Goal: Book appointment/travel/reservation

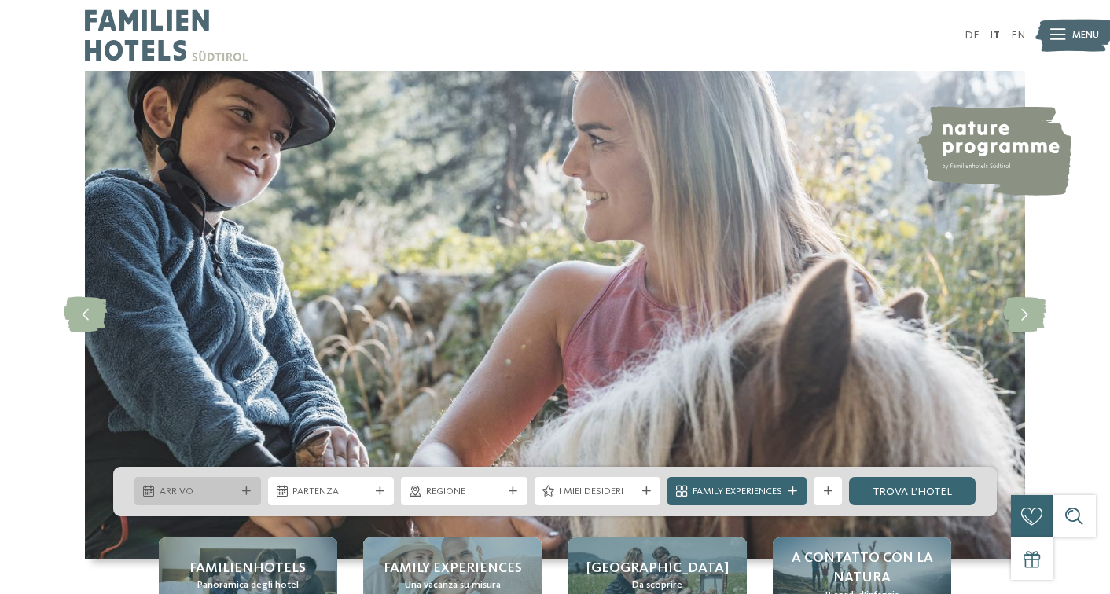
click at [222, 497] on span "Arrivo" at bounding box center [198, 492] width 77 height 14
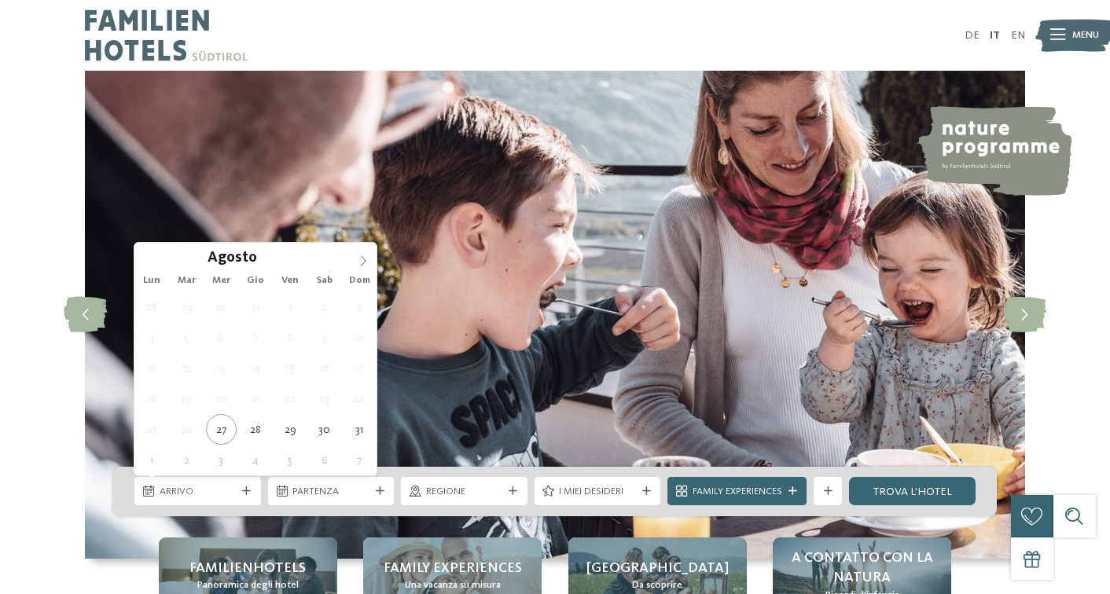
click at [360, 262] on icon at bounding box center [363, 261] width 11 height 11
type div "06.09.2025"
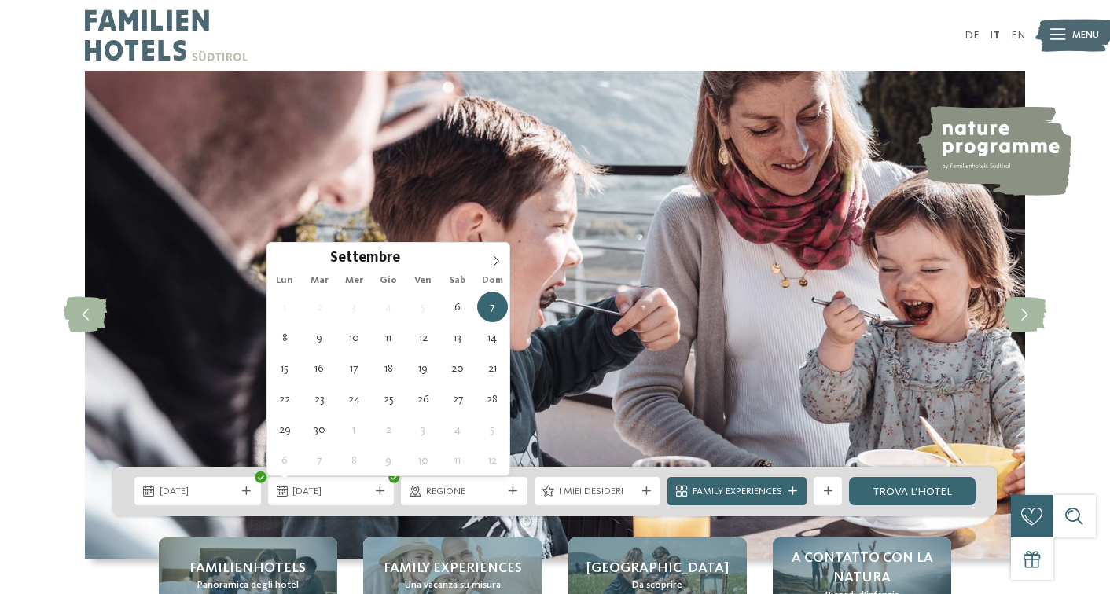
type div "07.09.2025"
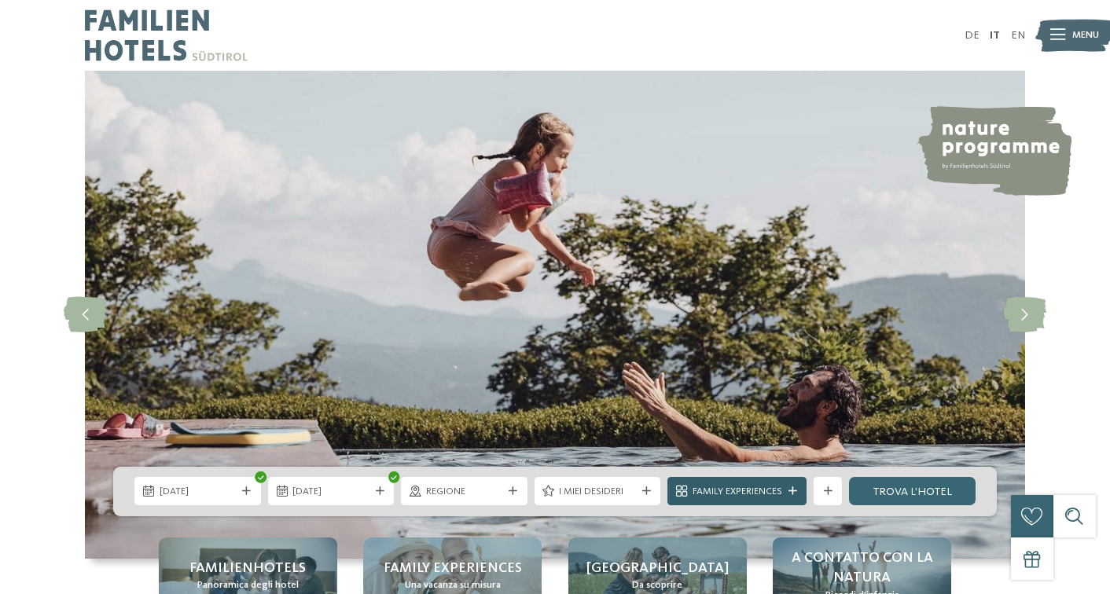
click at [734, 491] on span "Family Experiences" at bounding box center [738, 492] width 90 height 14
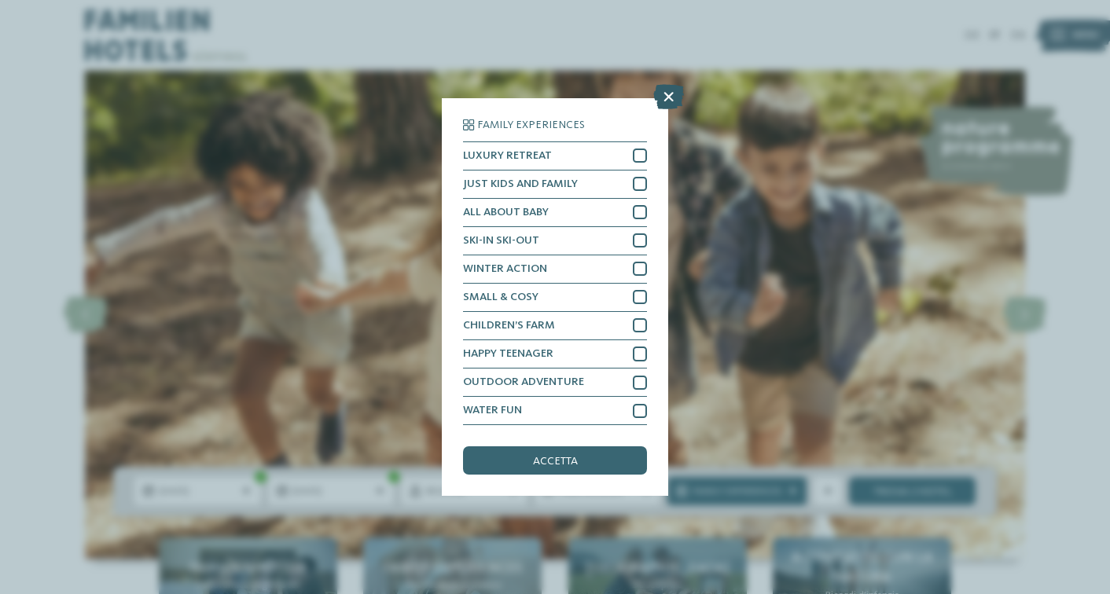
click at [667, 100] on icon at bounding box center [668, 96] width 31 height 25
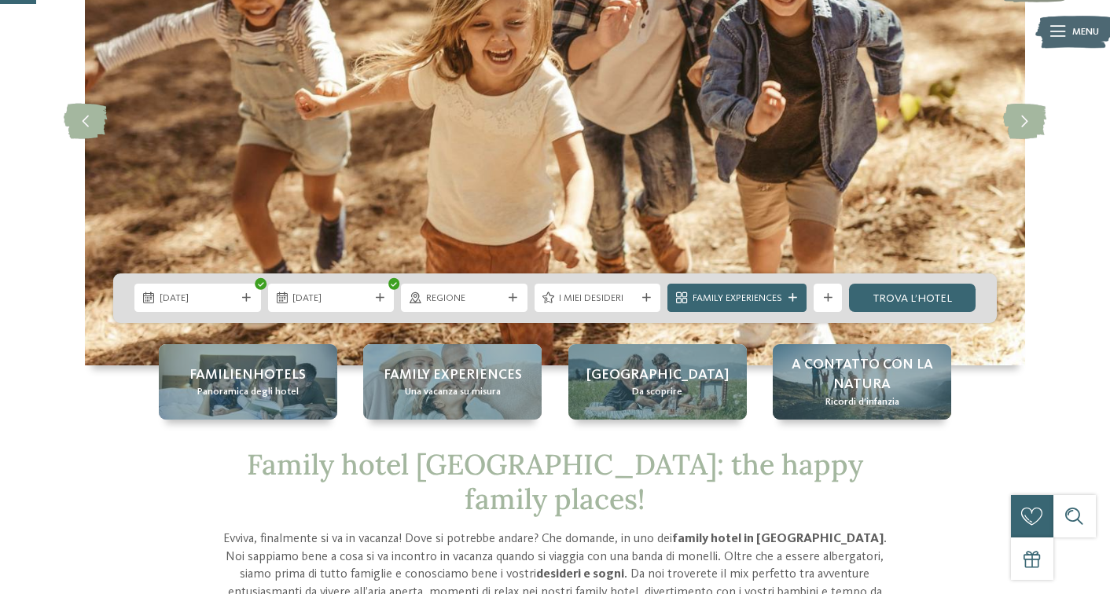
scroll to position [199, 0]
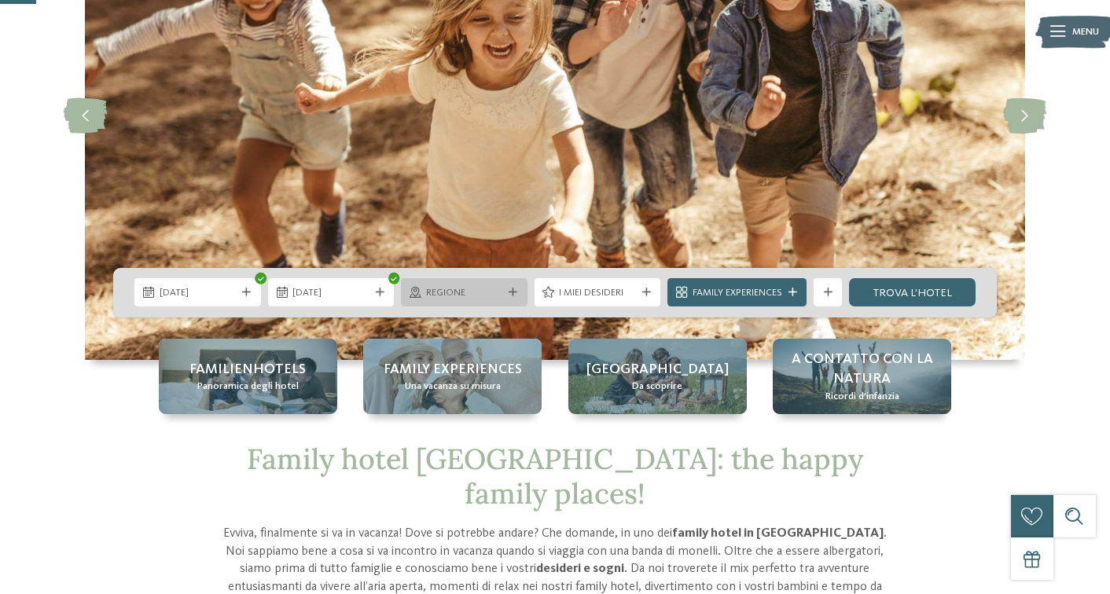
click at [505, 285] on div "Regione" at bounding box center [464, 292] width 84 height 15
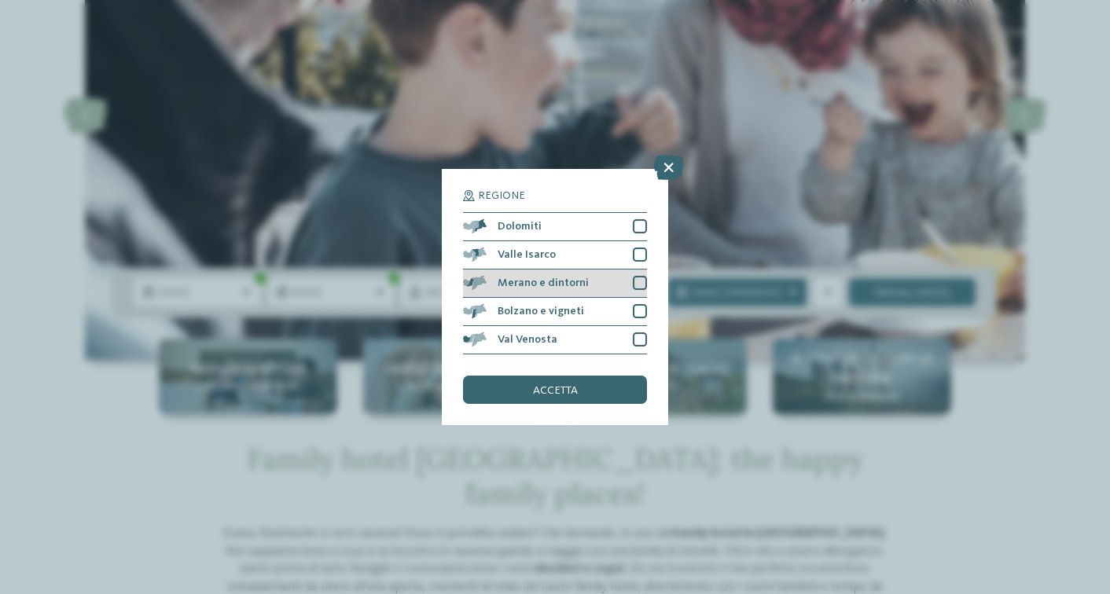
click at [571, 281] on span "Merano e dintorni" at bounding box center [543, 283] width 91 height 11
click at [591, 392] on div "accetta" at bounding box center [555, 390] width 184 height 28
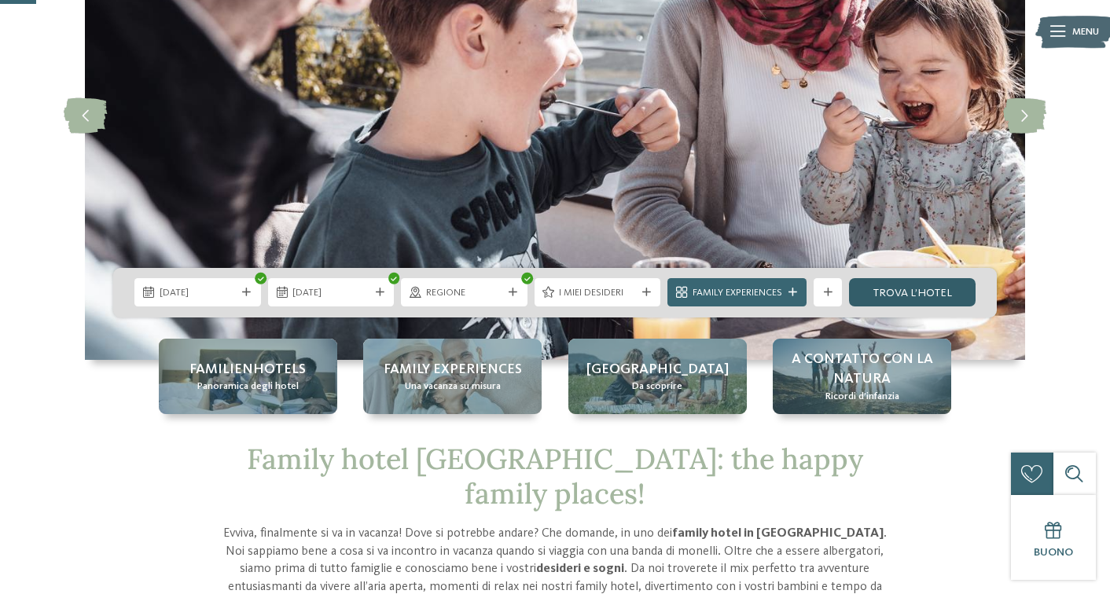
click at [938, 290] on link "trova l’hotel" at bounding box center [912, 292] width 127 height 28
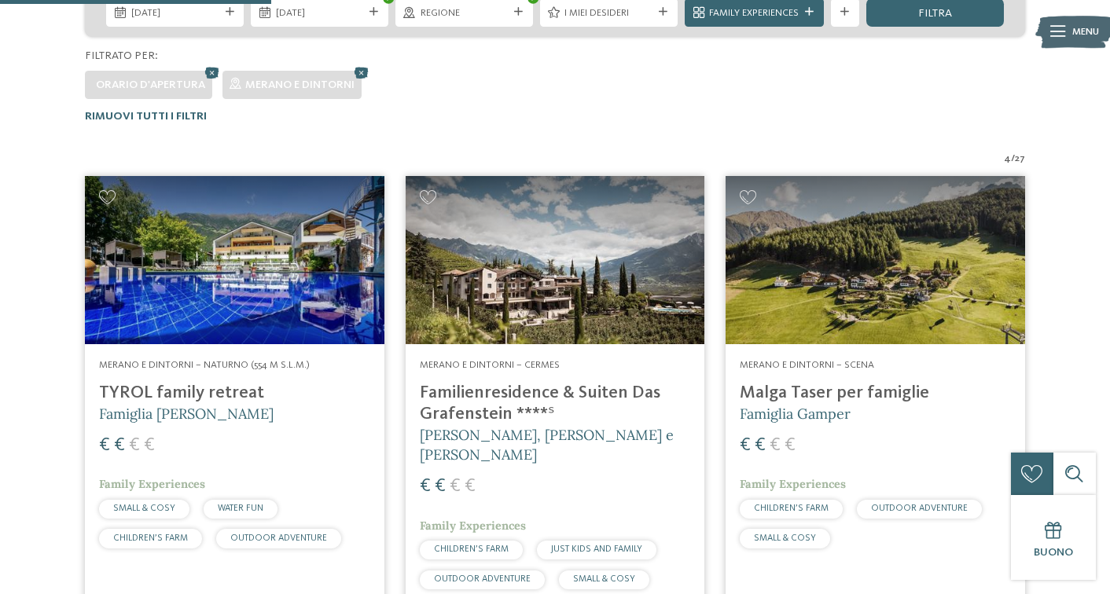
scroll to position [370, 0]
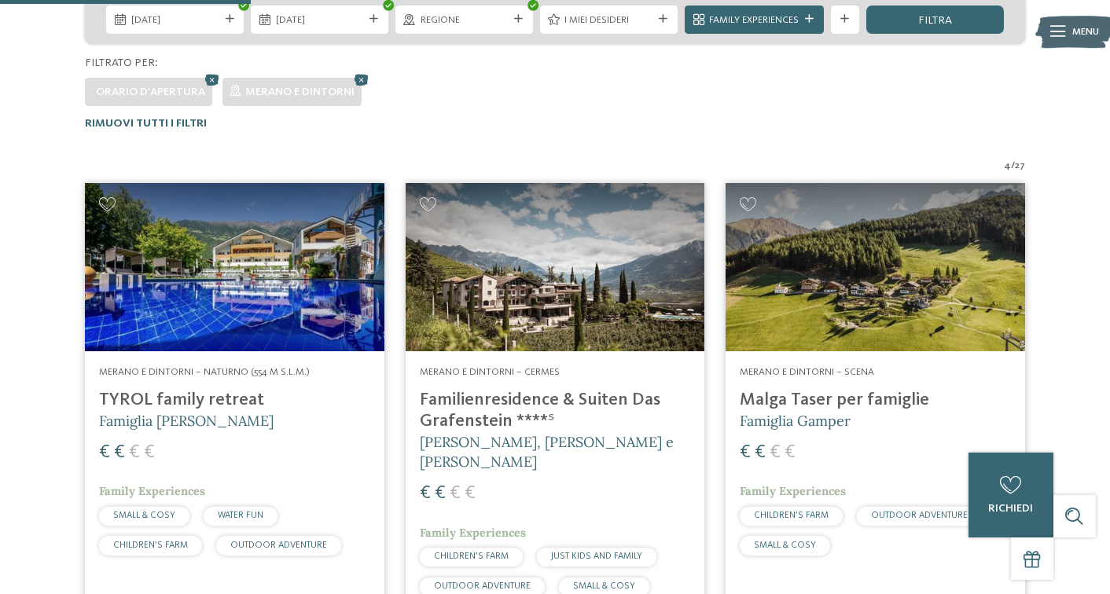
click at [556, 398] on h4 "Familienresidence & Suiten Das Grafenstein ****ˢ" at bounding box center [555, 411] width 271 height 42
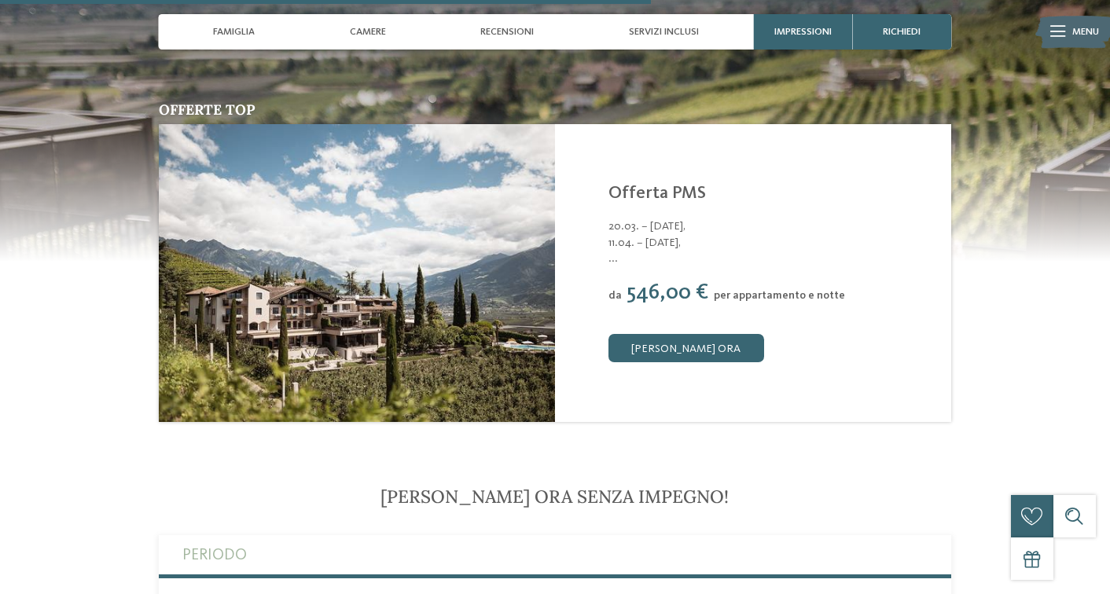
scroll to position [2577, 0]
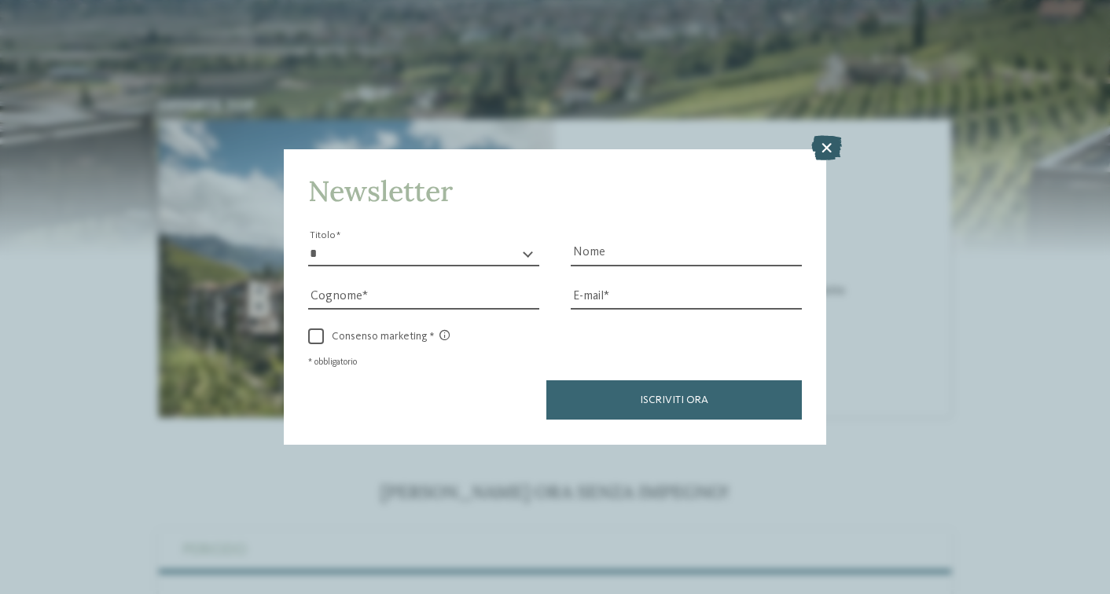
click at [826, 153] on icon at bounding box center [826, 148] width 31 height 25
